Goal: Information Seeking & Learning: Learn about a topic

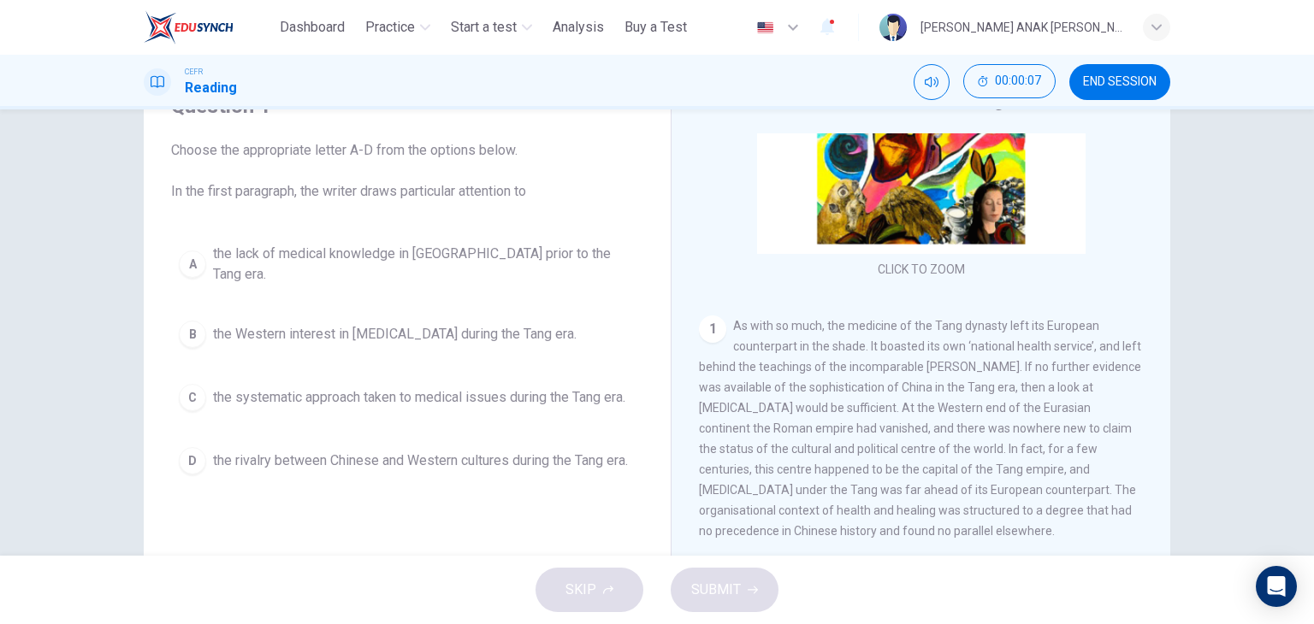
scroll to position [171, 0]
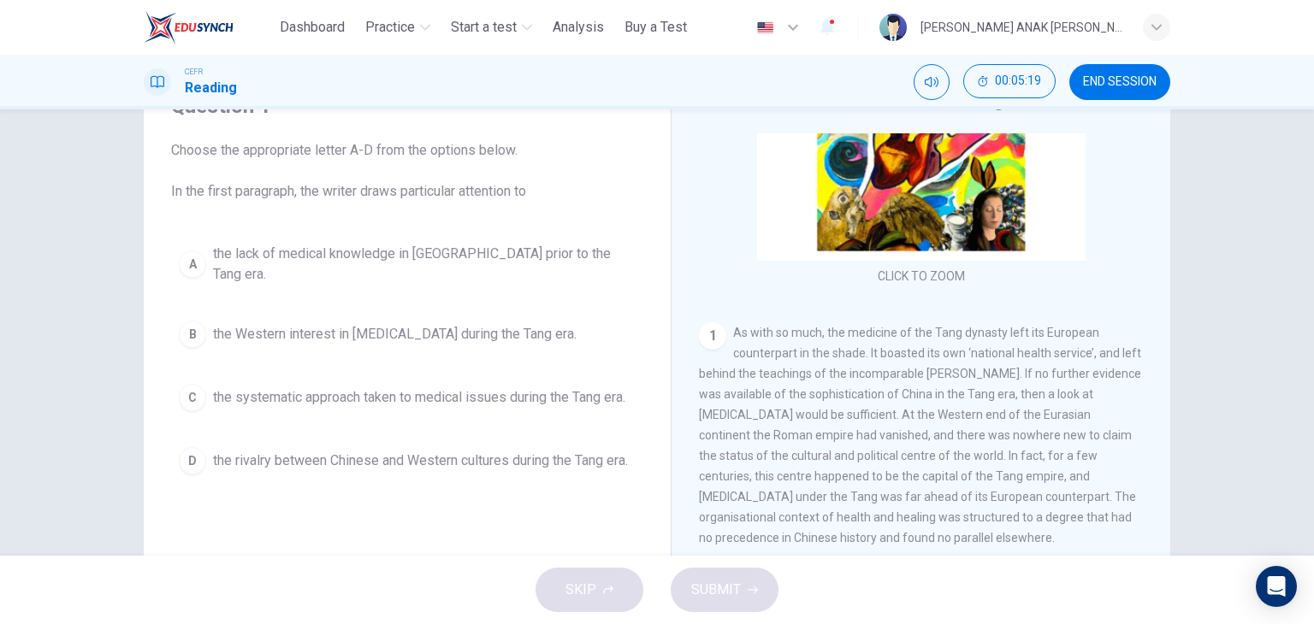
click at [416, 324] on span "the Western interest in [MEDICAL_DATA] during the Tang era." at bounding box center [395, 334] width 364 height 21
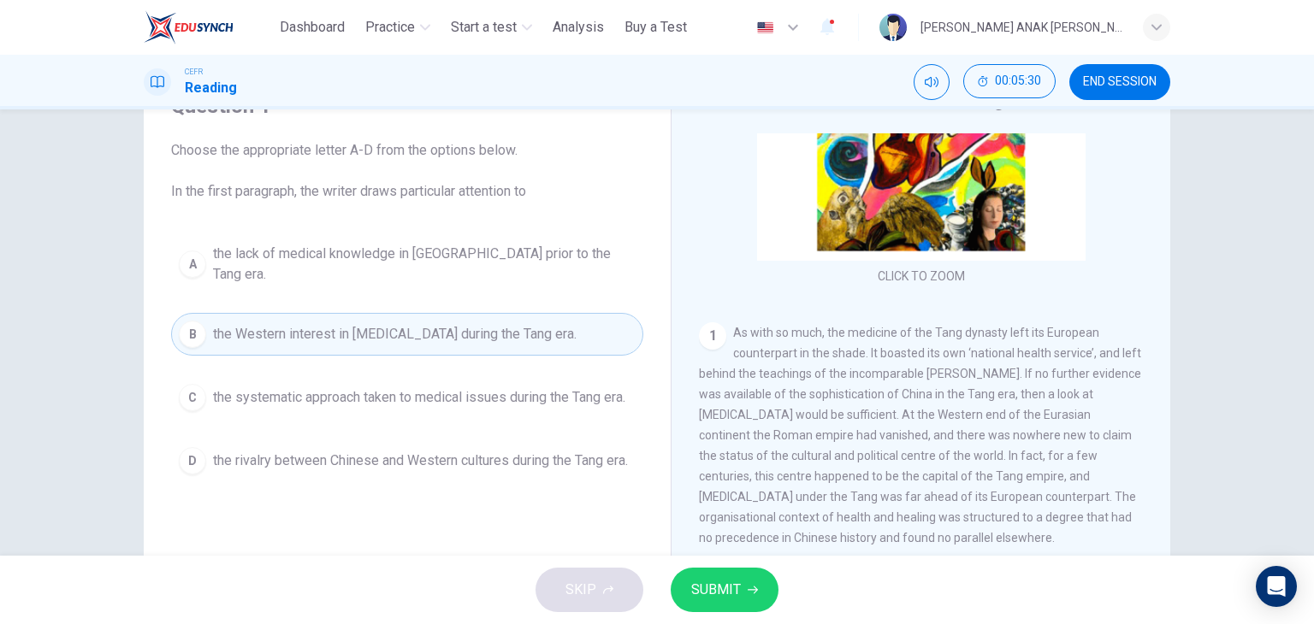
click at [630, 429] on div "Question 1 Choose the appropriate letter A-D from the options below. In the fir…" at bounding box center [406, 287] width 499 height 424
click at [539, 397] on button "C the systematic approach taken to medical issues during the Tang era." at bounding box center [407, 397] width 472 height 43
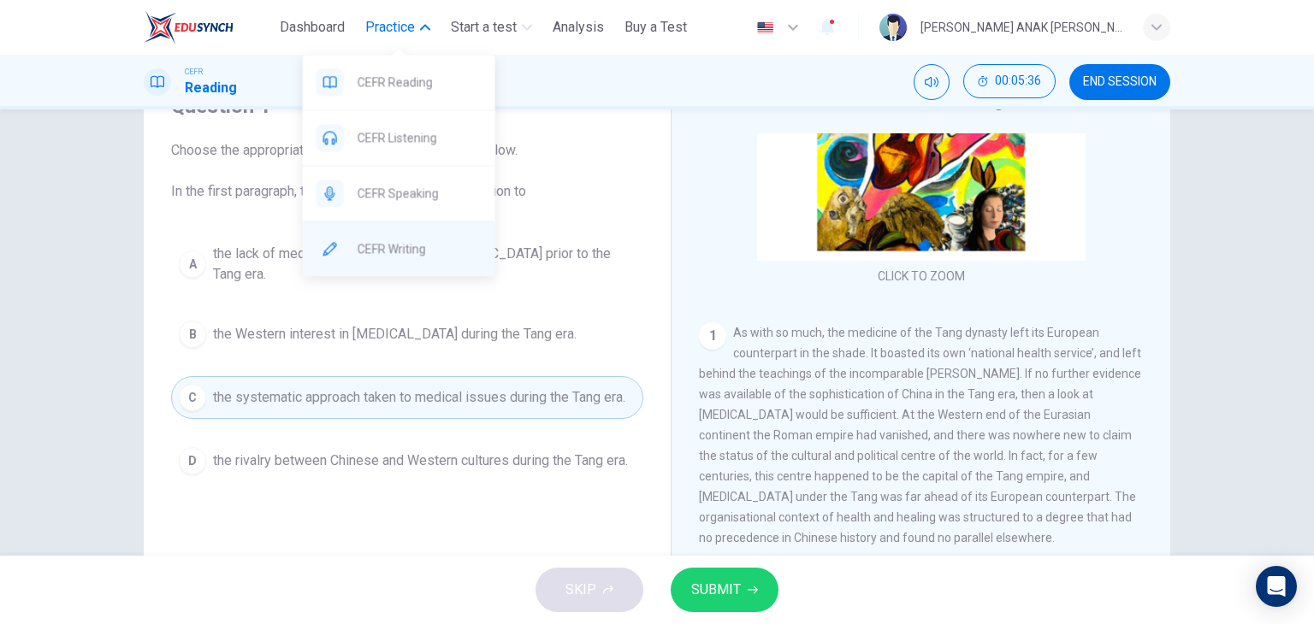
drag, startPoint x: 390, startPoint y: 189, endPoint x: 403, endPoint y: 253, distance: 65.4
click at [403, 253] on nav "CEFR Reading CEFR Listening CEFR Speaking CEFR Writing" at bounding box center [399, 166] width 192 height 222
click at [403, 253] on span "CEFR Writing" at bounding box center [420, 249] width 124 height 21
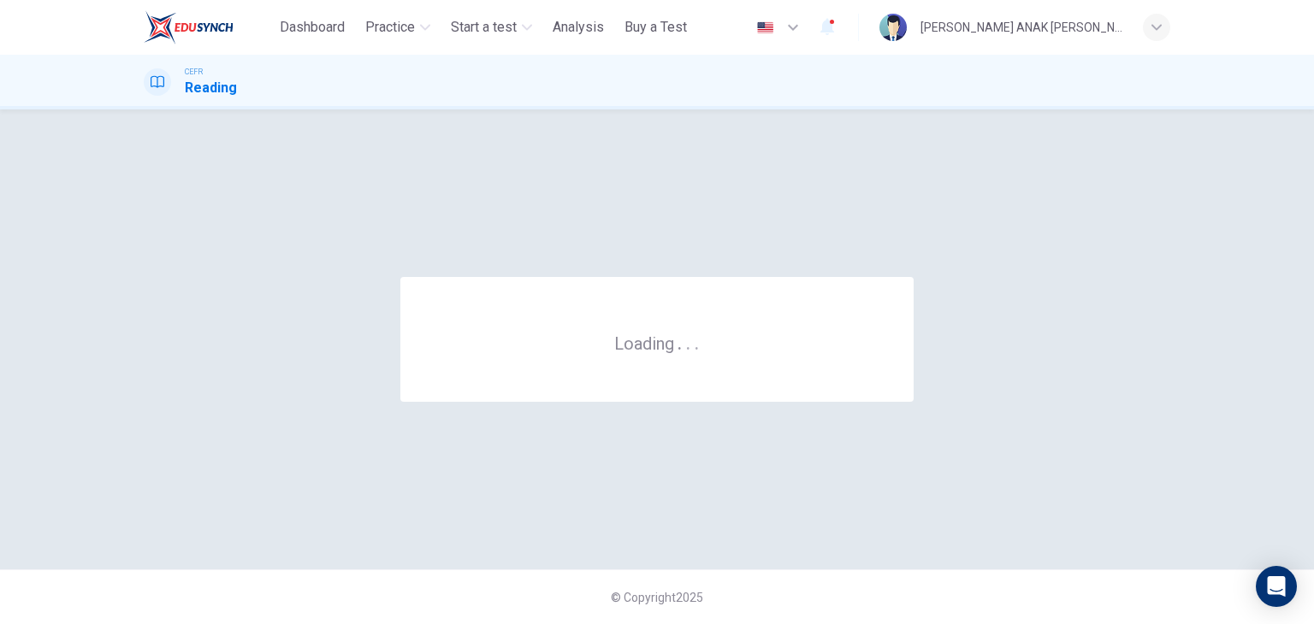
scroll to position [0, 0]
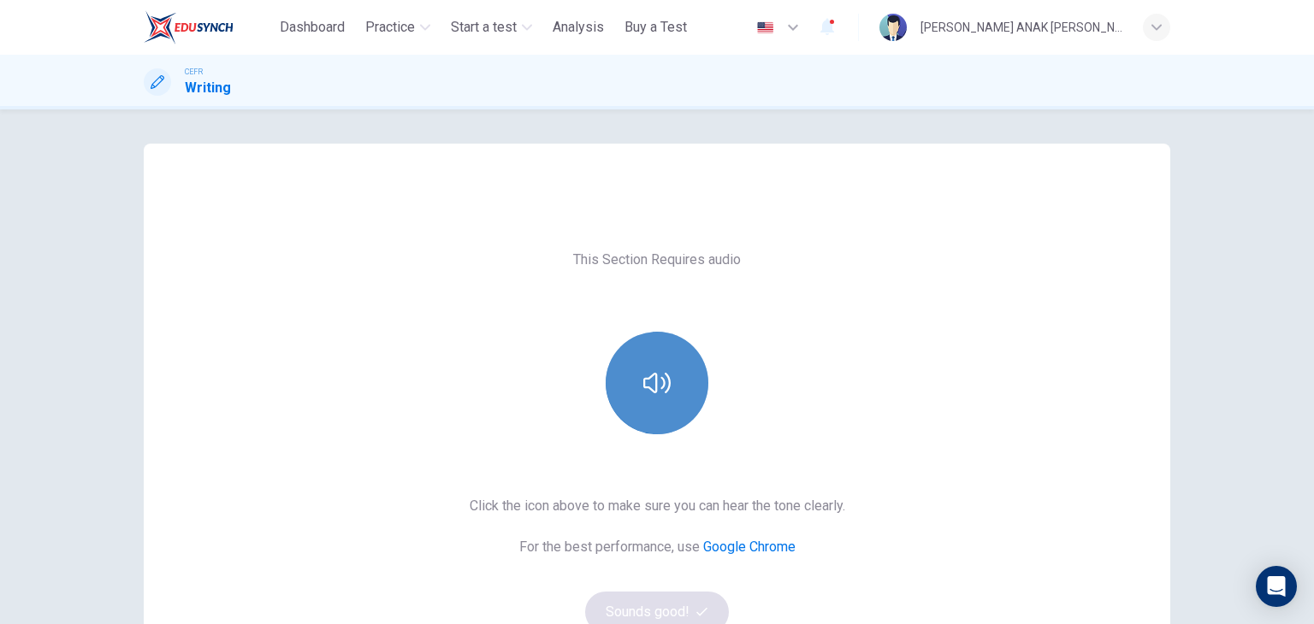
drag, startPoint x: 656, startPoint y: 352, endPoint x: 652, endPoint y: 343, distance: 9.6
click at [656, 352] on button "button" at bounding box center [657, 383] width 103 height 103
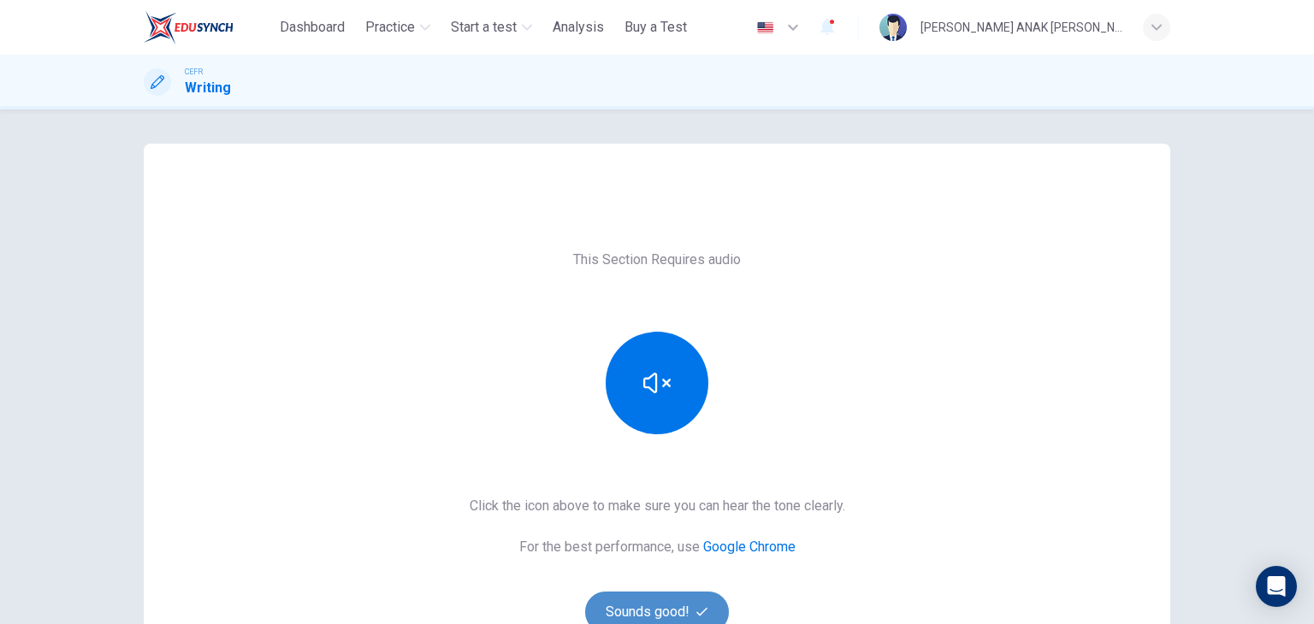
click at [636, 598] on button "Sounds good!" at bounding box center [657, 612] width 144 height 41
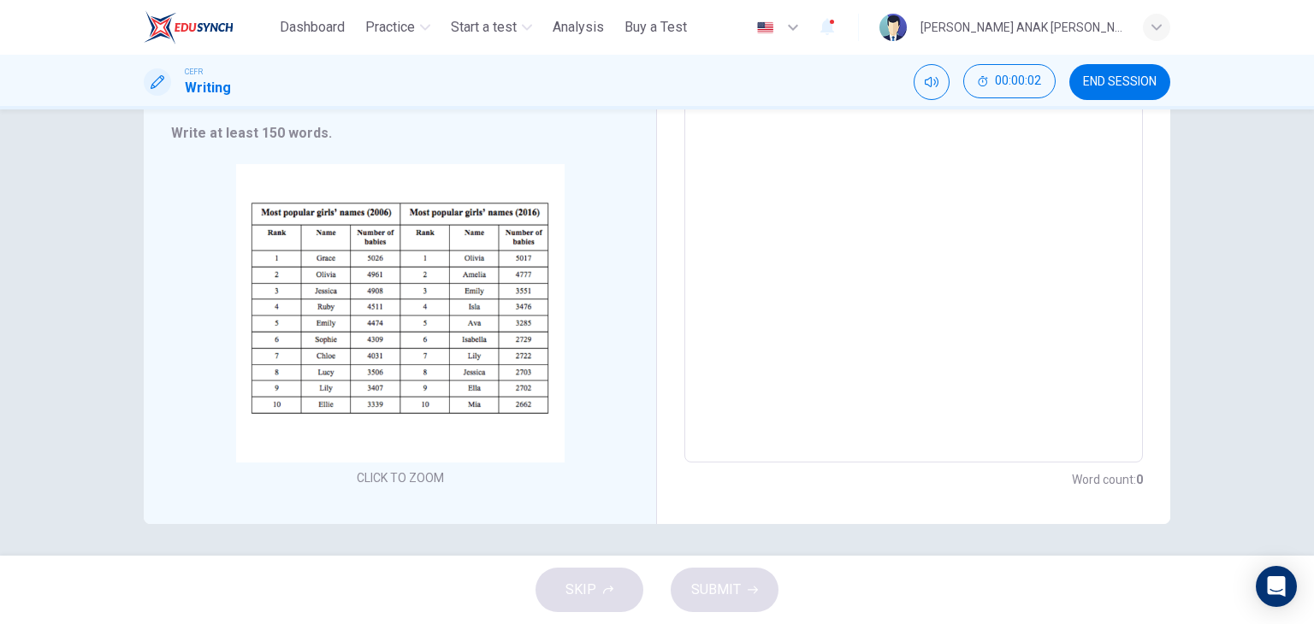
scroll to position [249, 0]
click at [939, 209] on textarea at bounding box center [913, 207] width 434 height 477
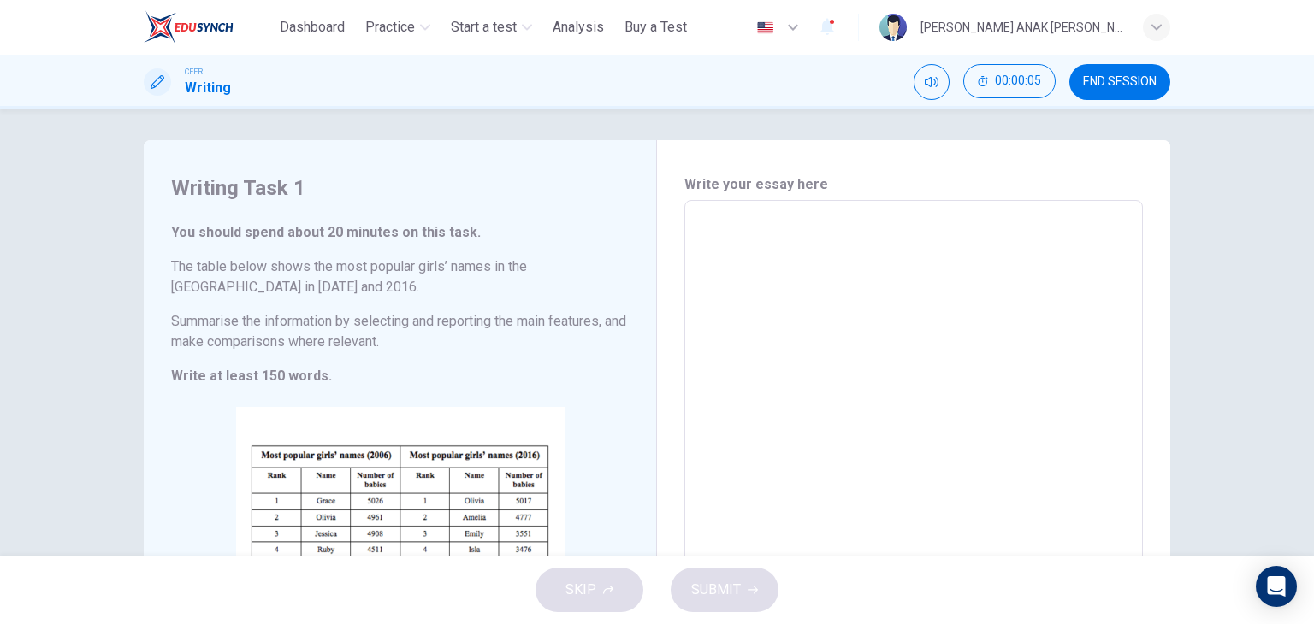
scroll to position [0, 0]
click at [1112, 89] on button "END SESSION" at bounding box center [1119, 82] width 101 height 36
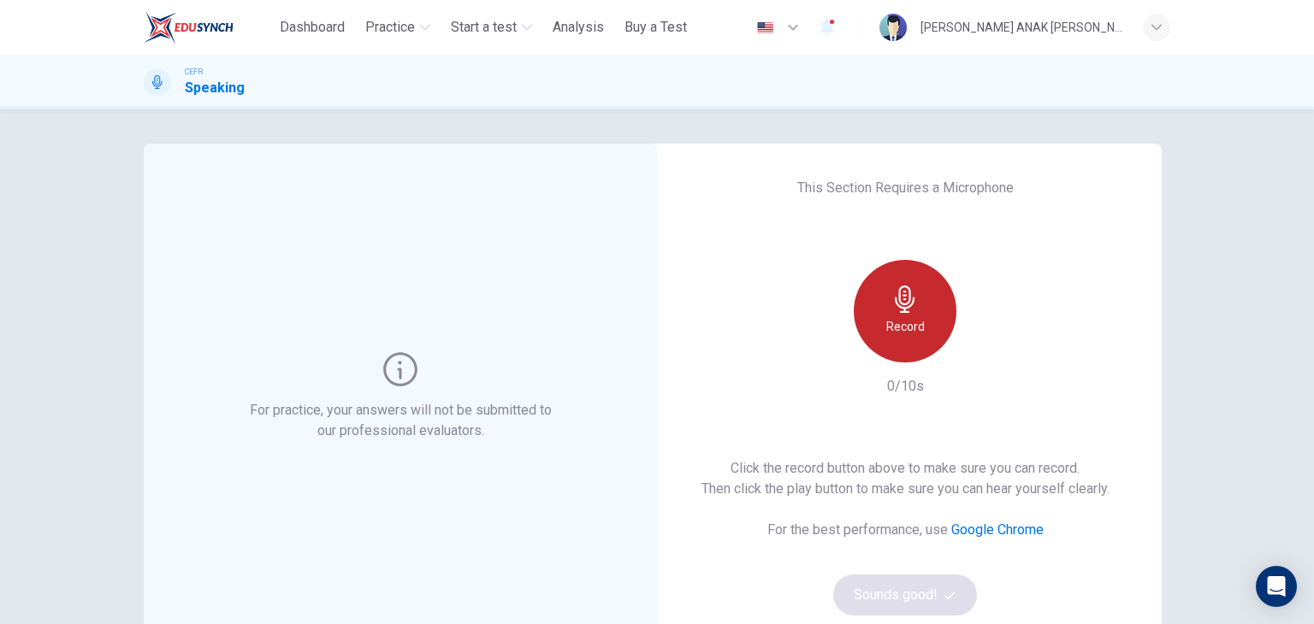
click at [922, 329] on div "Record" at bounding box center [905, 311] width 103 height 103
click at [905, 334] on h6 "Stop" at bounding box center [905, 326] width 26 height 21
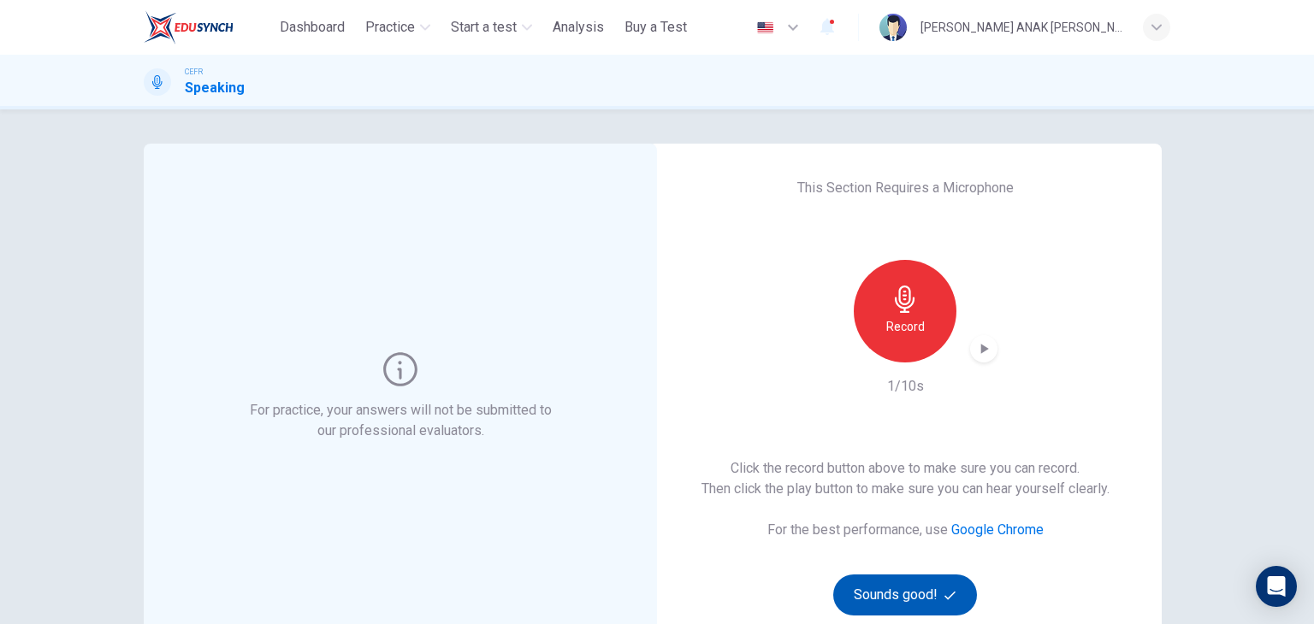
click at [886, 596] on button "Sounds good!" at bounding box center [905, 595] width 144 height 41
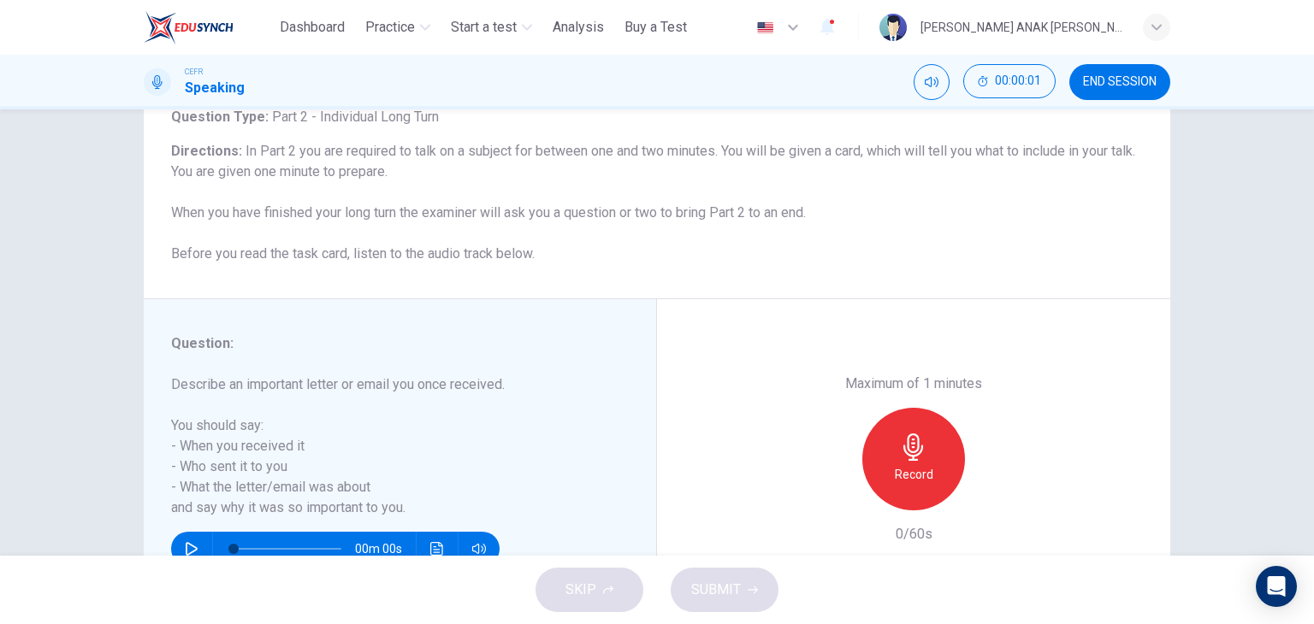
scroll to position [171, 0]
